Goal: Information Seeking & Learning: Learn about a topic

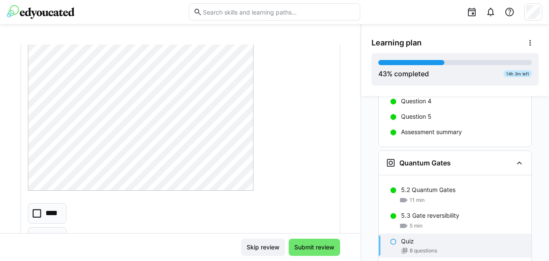
scroll to position [254, 0]
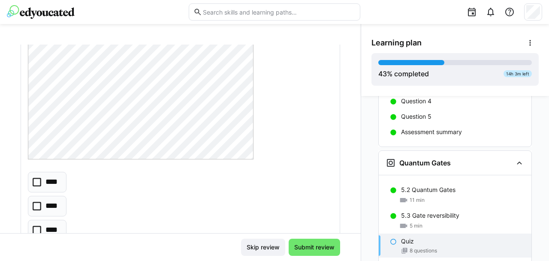
click at [36, 227] on icon at bounding box center [37, 230] width 9 height 9
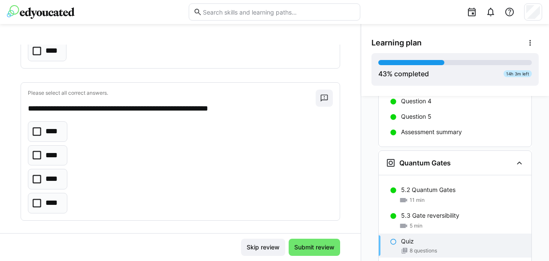
scroll to position [457, 0]
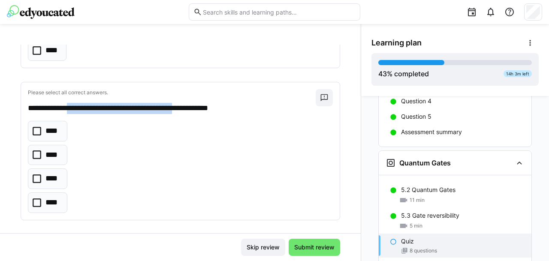
drag, startPoint x: 79, startPoint y: 106, endPoint x: 202, endPoint y: 99, distance: 122.5
click at [202, 99] on div "**********" at bounding box center [172, 101] width 288 height 25
click at [39, 128] on icon at bounding box center [37, 131] width 9 height 9
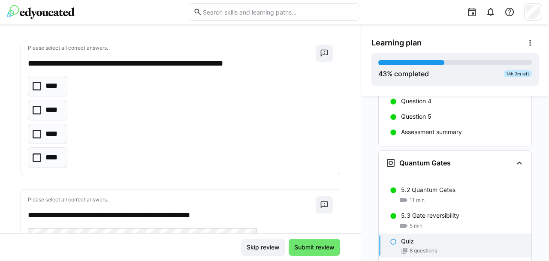
scroll to position [654, 0]
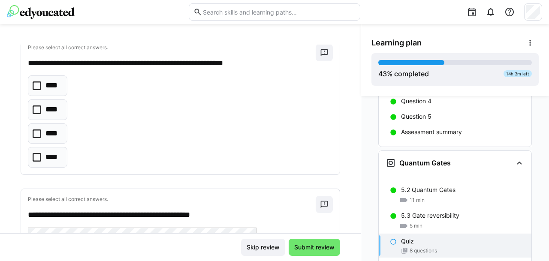
click at [35, 108] on icon at bounding box center [37, 110] width 9 height 9
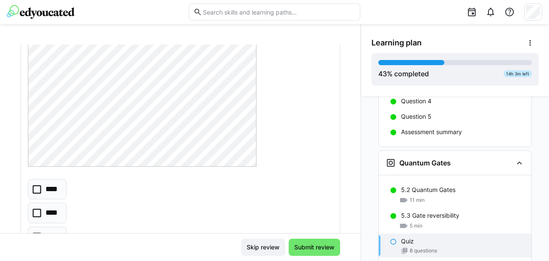
scroll to position [958, 0]
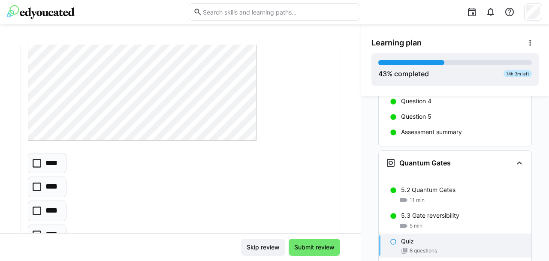
click at [36, 207] on icon at bounding box center [37, 211] width 9 height 9
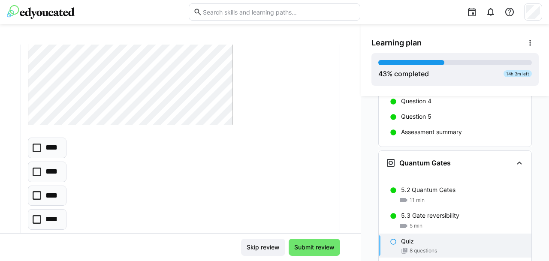
scroll to position [1451, 0]
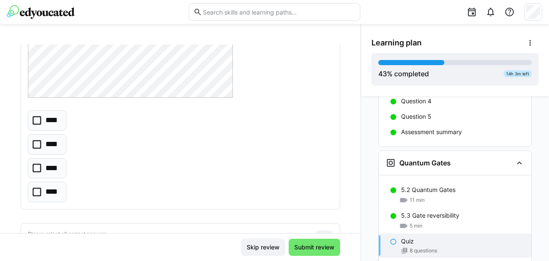
click at [36, 164] on icon at bounding box center [37, 168] width 9 height 9
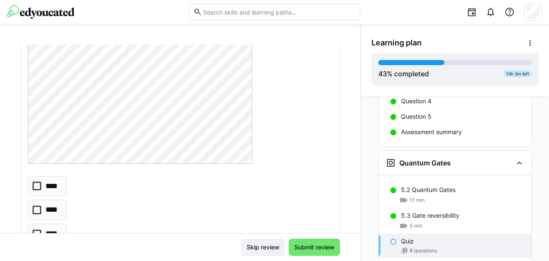
scroll to position [1772, 0]
click at [37, 176] on icon at bounding box center [37, 180] width 9 height 9
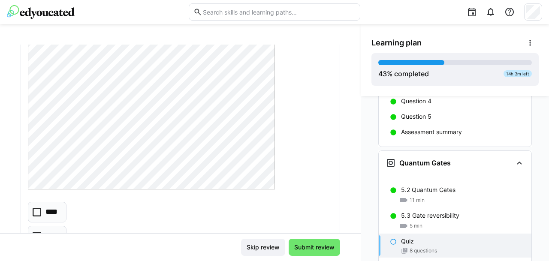
scroll to position [2183, 0]
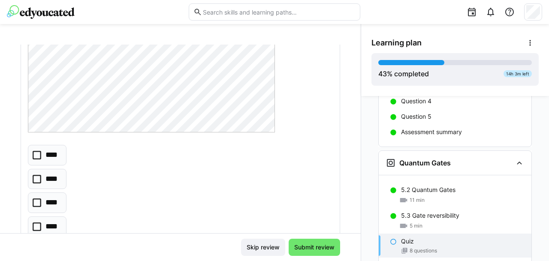
click at [38, 199] on icon at bounding box center [37, 203] width 9 height 9
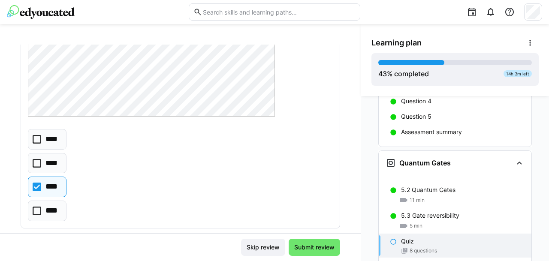
scroll to position [2199, 0]
click at [38, 159] on icon at bounding box center [37, 163] width 9 height 9
click at [39, 182] on icon at bounding box center [37, 186] width 9 height 9
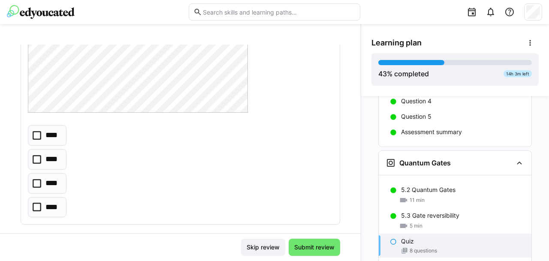
scroll to position [2582, 0]
click at [39, 202] on icon at bounding box center [37, 206] width 9 height 9
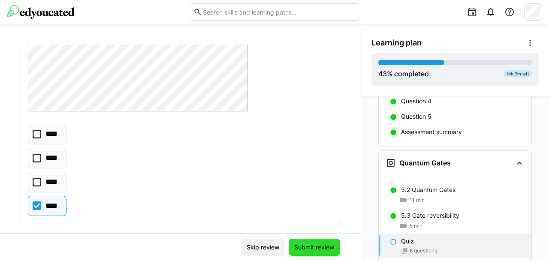
click at [317, 246] on span "Submit review" at bounding box center [314, 247] width 43 height 9
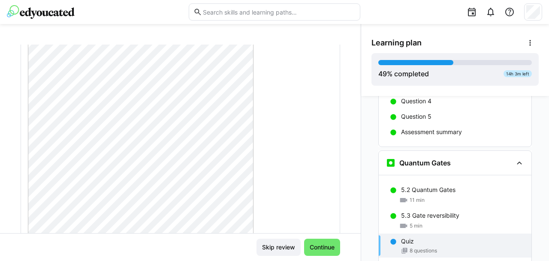
scroll to position [0, 0]
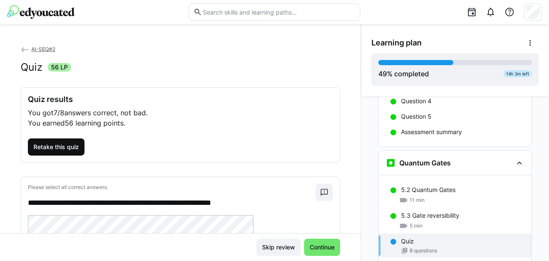
click at [59, 151] on span "Retake this quiz" at bounding box center [56, 147] width 57 height 17
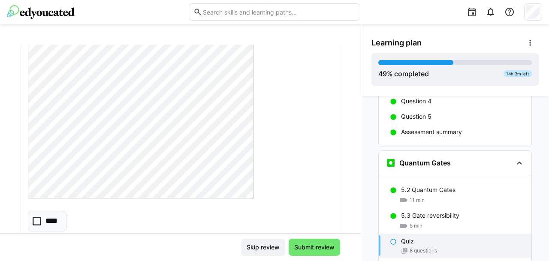
scroll to position [297, 0]
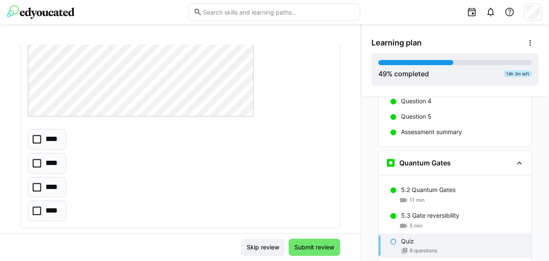
click at [34, 187] on icon at bounding box center [37, 187] width 9 height 9
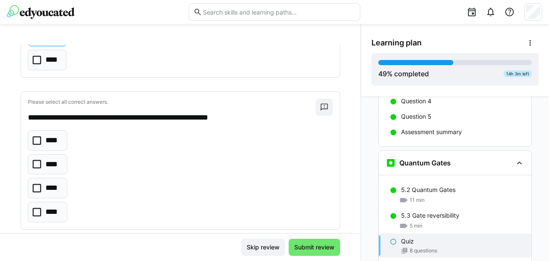
scroll to position [449, 0]
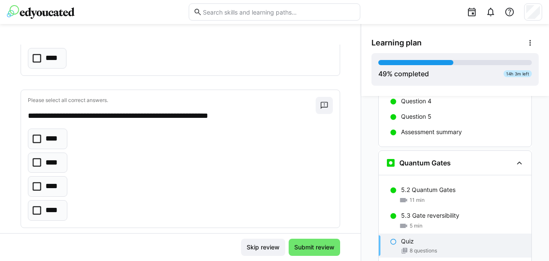
click at [39, 183] on icon at bounding box center [37, 186] width 9 height 9
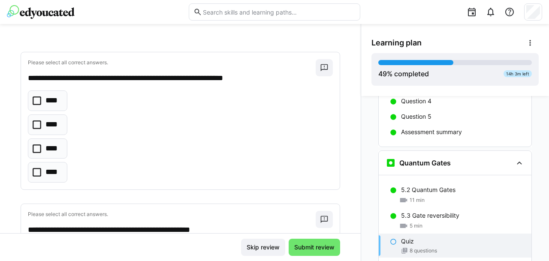
scroll to position [644, 0]
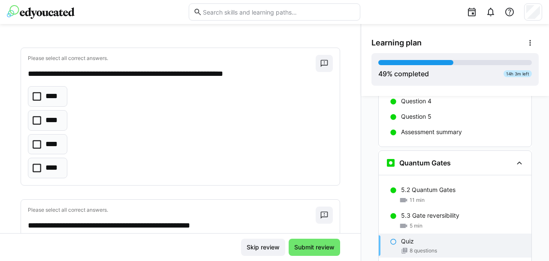
click at [36, 119] on icon at bounding box center [37, 120] width 9 height 9
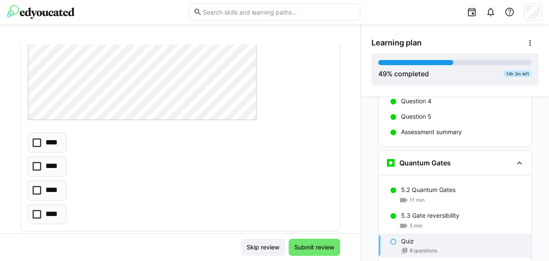
scroll to position [980, 0]
click at [36, 185] on icon at bounding box center [37, 189] width 9 height 9
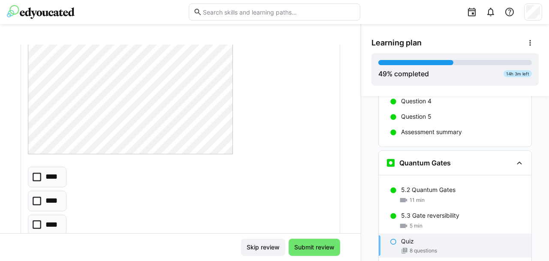
scroll to position [1398, 0]
click at [39, 218] on icon at bounding box center [37, 222] width 9 height 9
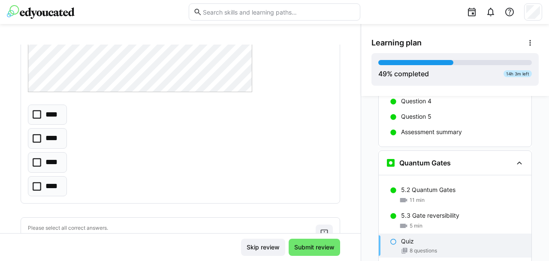
scroll to position [1838, 0]
click at [39, 110] on icon at bounding box center [37, 114] width 9 height 9
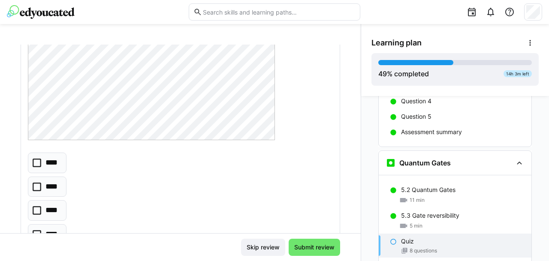
scroll to position [2176, 0]
click at [37, 182] on icon at bounding box center [37, 186] width 9 height 9
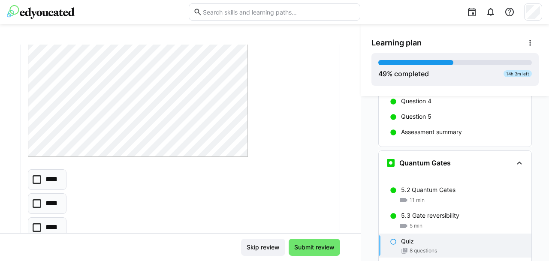
scroll to position [2582, 0]
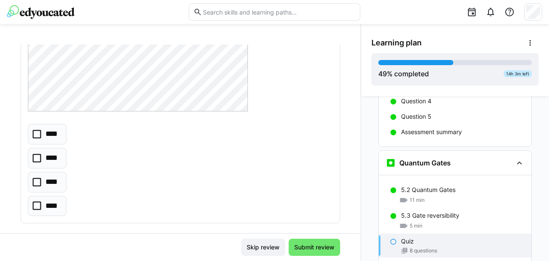
click at [36, 202] on icon at bounding box center [37, 206] width 9 height 9
click at [310, 244] on span "Submit review" at bounding box center [314, 247] width 43 height 9
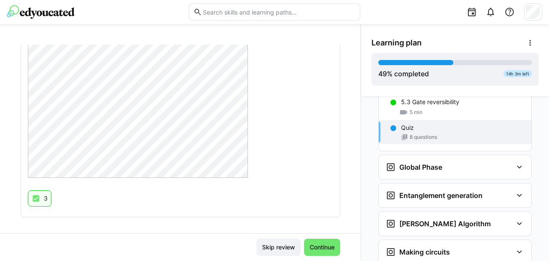
scroll to position [2023, 0]
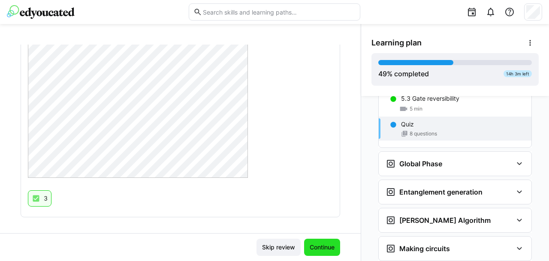
click at [325, 245] on span "Continue" at bounding box center [322, 247] width 27 height 9
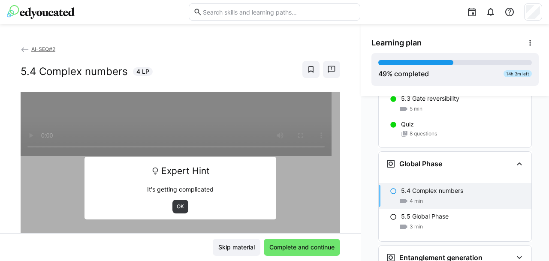
scroll to position [2053, 0]
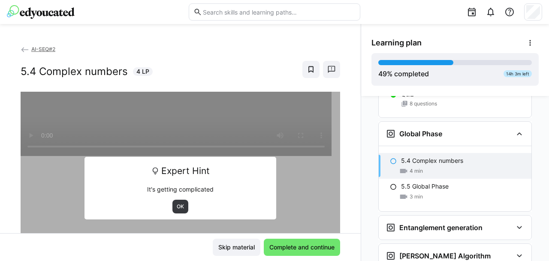
click at [179, 218] on div "Expert Hint It's getting complicated OK" at bounding box center [181, 188] width 192 height 63
click at [176, 209] on span "OK" at bounding box center [180, 206] width 9 height 7
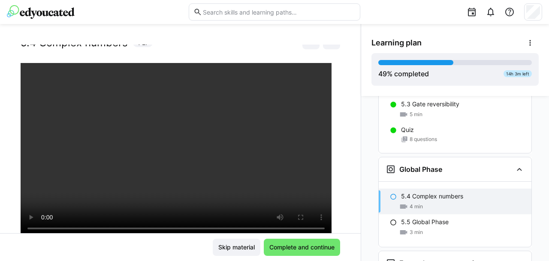
scroll to position [2015, 0]
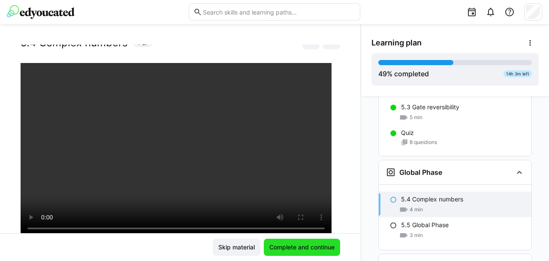
click at [315, 248] on span "Complete and continue" at bounding box center [302, 247] width 68 height 9
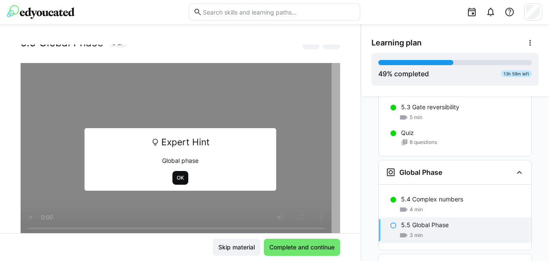
click at [176, 178] on span "OK" at bounding box center [180, 178] width 9 height 7
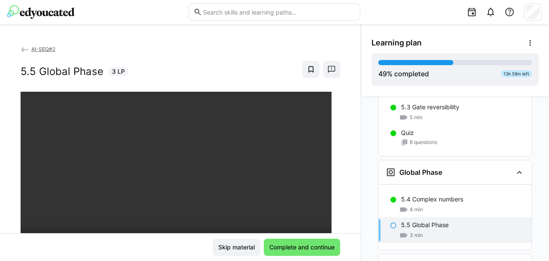
scroll to position [58, 0]
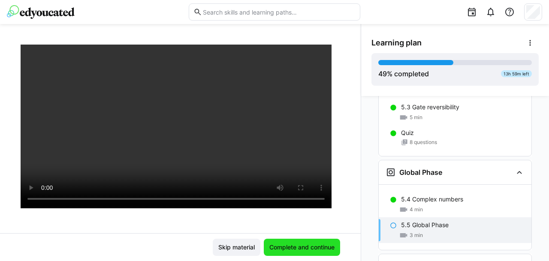
click at [297, 248] on span "Complete and continue" at bounding box center [302, 247] width 68 height 9
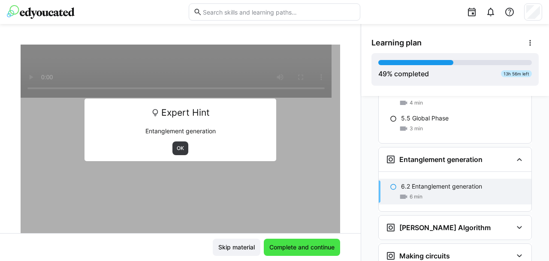
scroll to position [2147, 0]
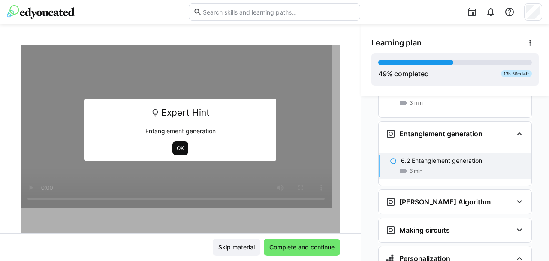
click at [175, 144] on span "OK" at bounding box center [181, 149] width 16 height 14
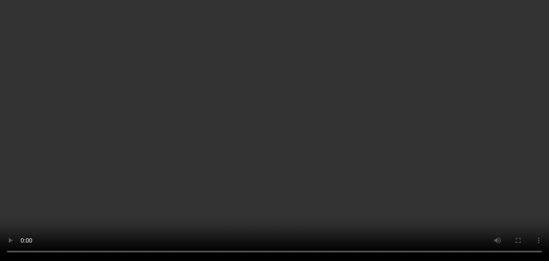
scroll to position [2187, 0]
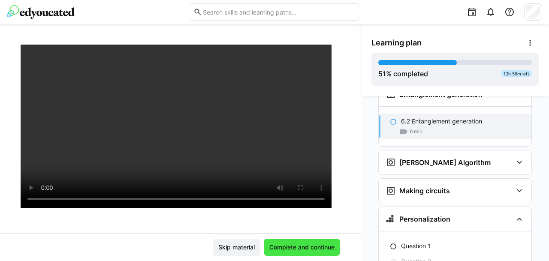
click at [300, 248] on span "Complete and continue" at bounding box center [302, 247] width 68 height 9
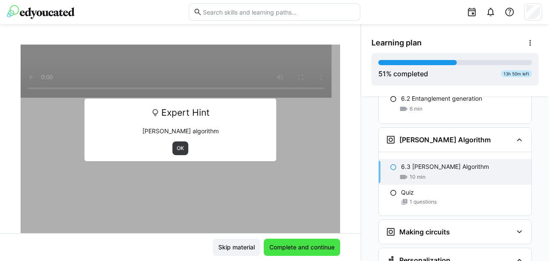
scroll to position [2215, 0]
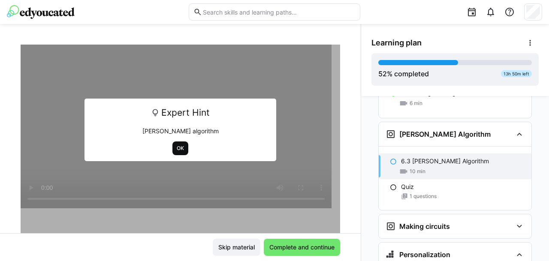
click at [180, 147] on span "OK" at bounding box center [180, 148] width 9 height 7
